Goal: Understand site structure: Understand site structure

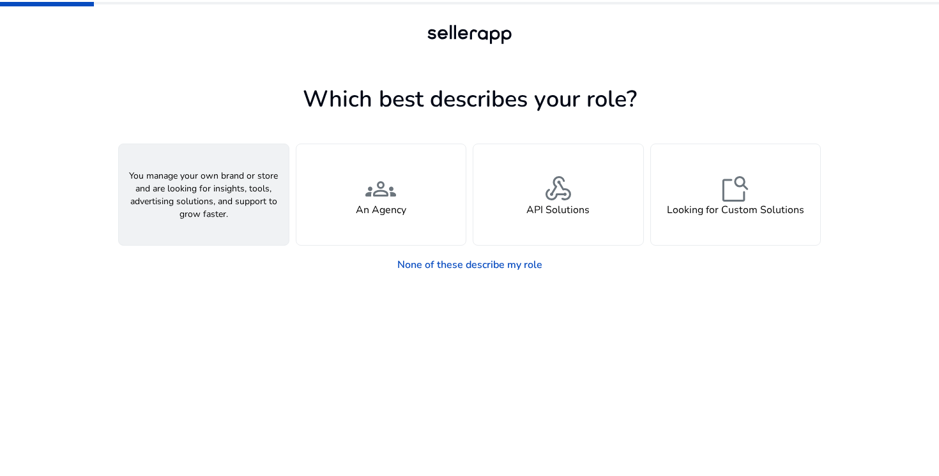
click at [211, 193] on span "person" at bounding box center [203, 189] width 31 height 31
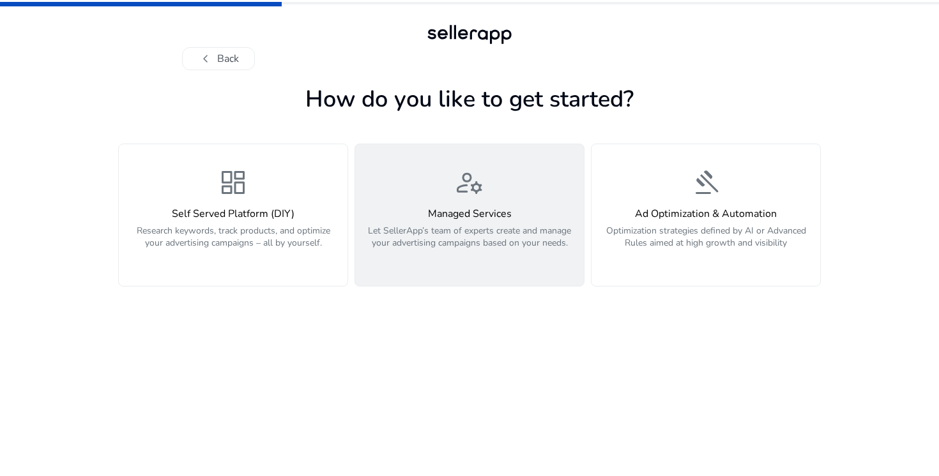
click at [441, 215] on h4 "Managed Services" at bounding box center [469, 214] width 213 height 12
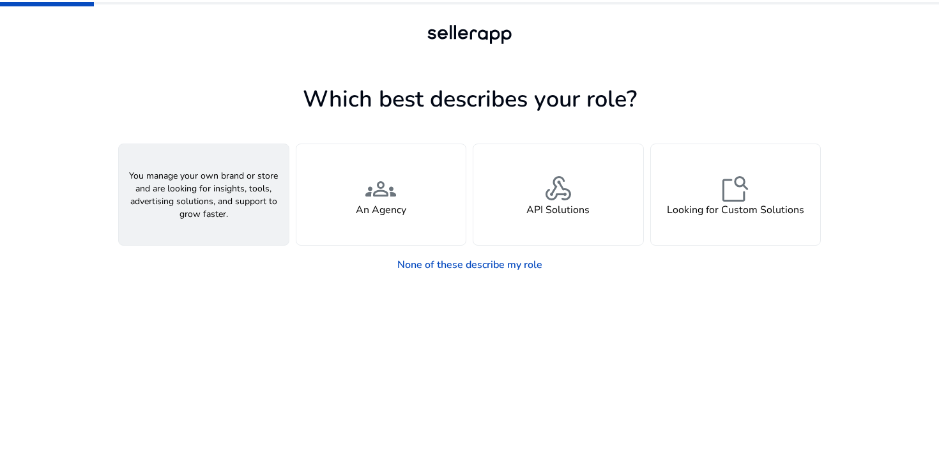
click at [219, 201] on div "person A Seller" at bounding box center [204, 194] width 170 height 101
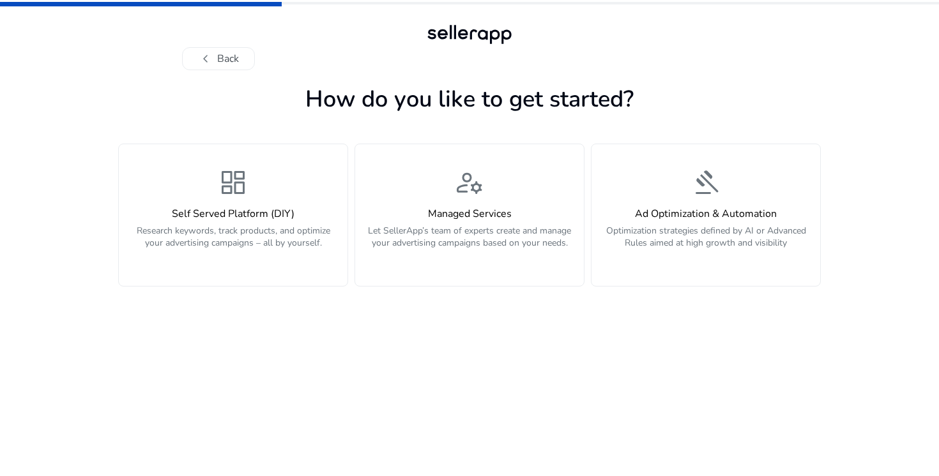
click at [219, 201] on div "dashboard Self Served Platform (DIY) Research keywords, track products, and opt…" at bounding box center [232, 215] width 213 height 96
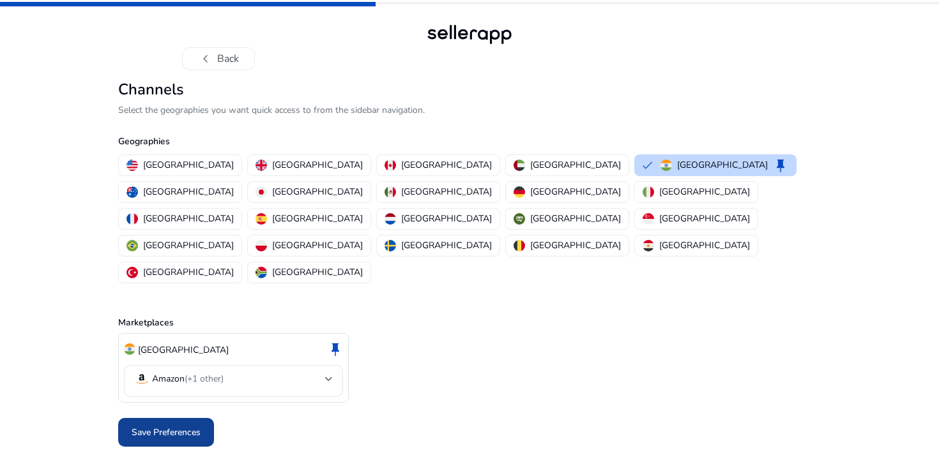
click at [180, 418] on span at bounding box center [166, 433] width 96 height 31
